Goal: Navigation & Orientation: Find specific page/section

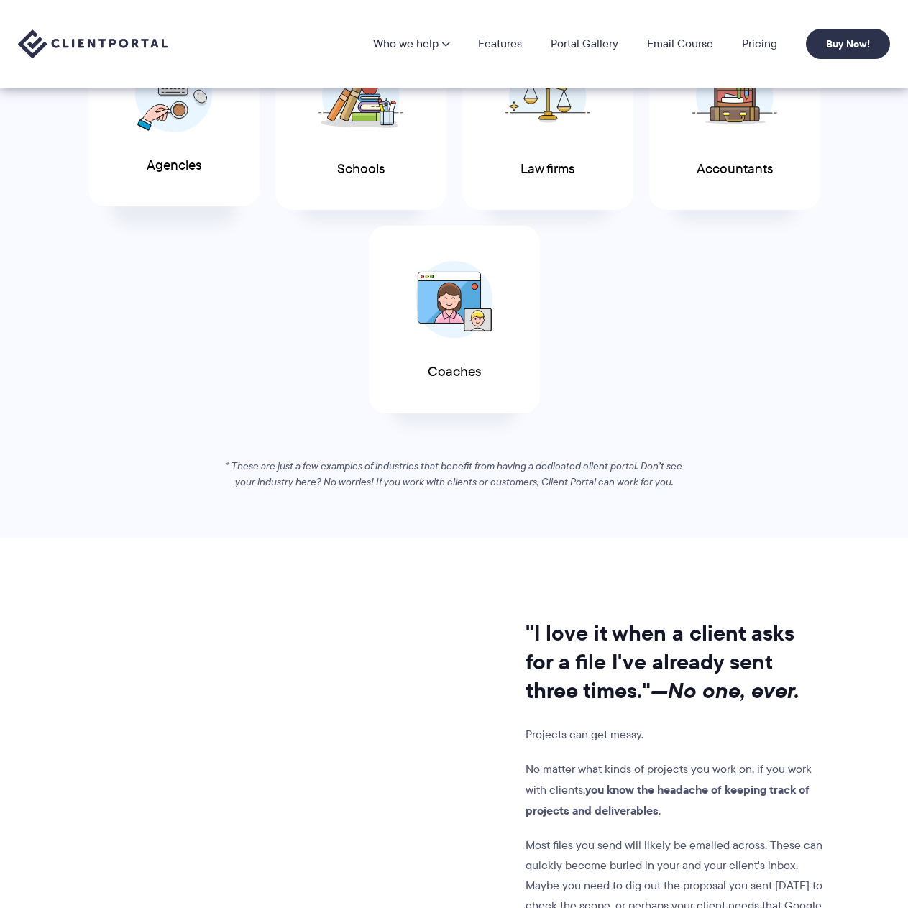
scroll to position [862, 0]
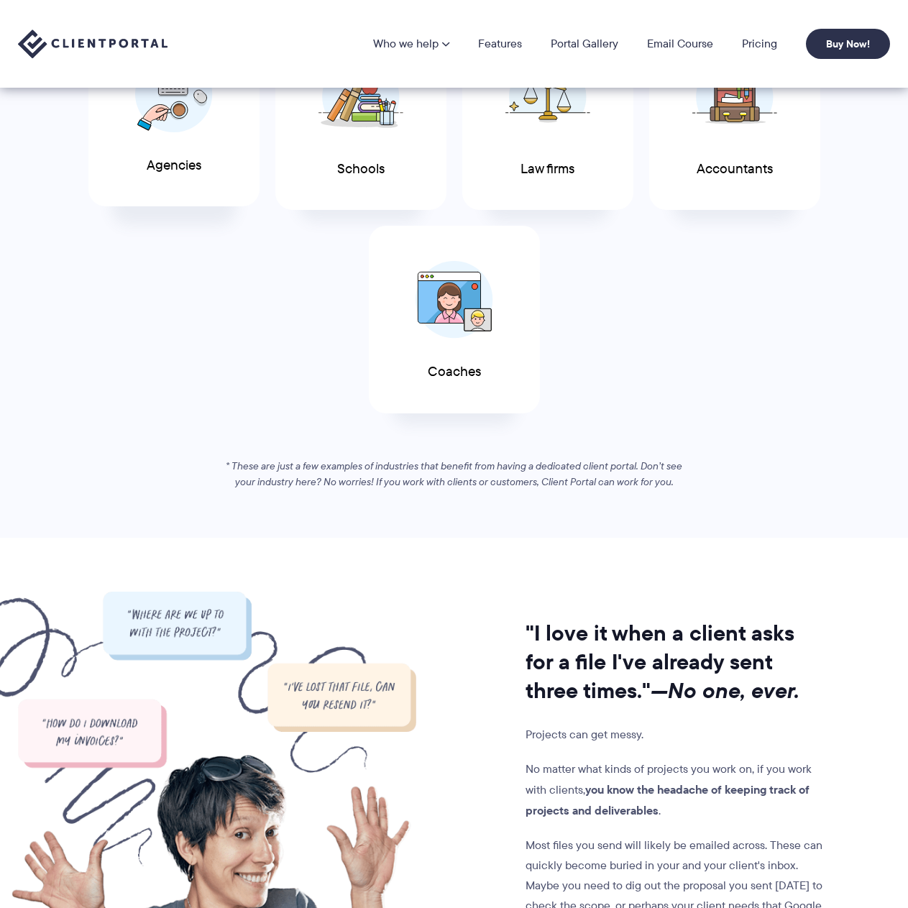
click at [175, 173] on span "Agencies" at bounding box center [174, 165] width 55 height 15
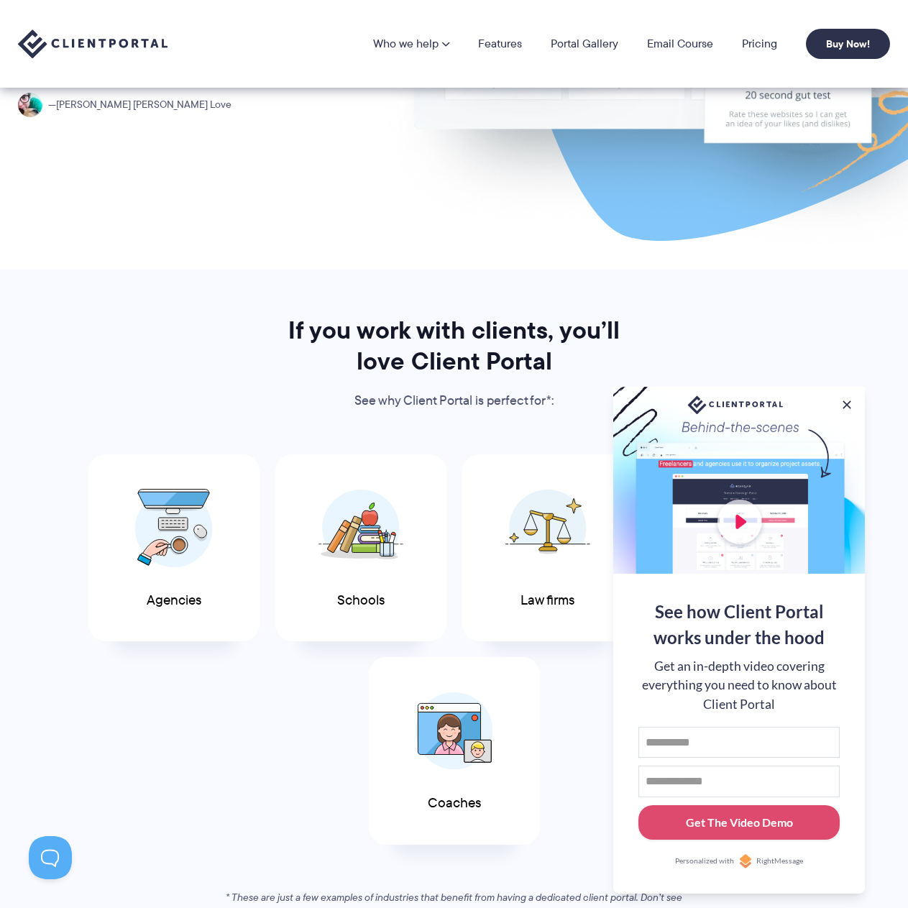
scroll to position [0, 0]
